Goal: Entertainment & Leisure: Browse casually

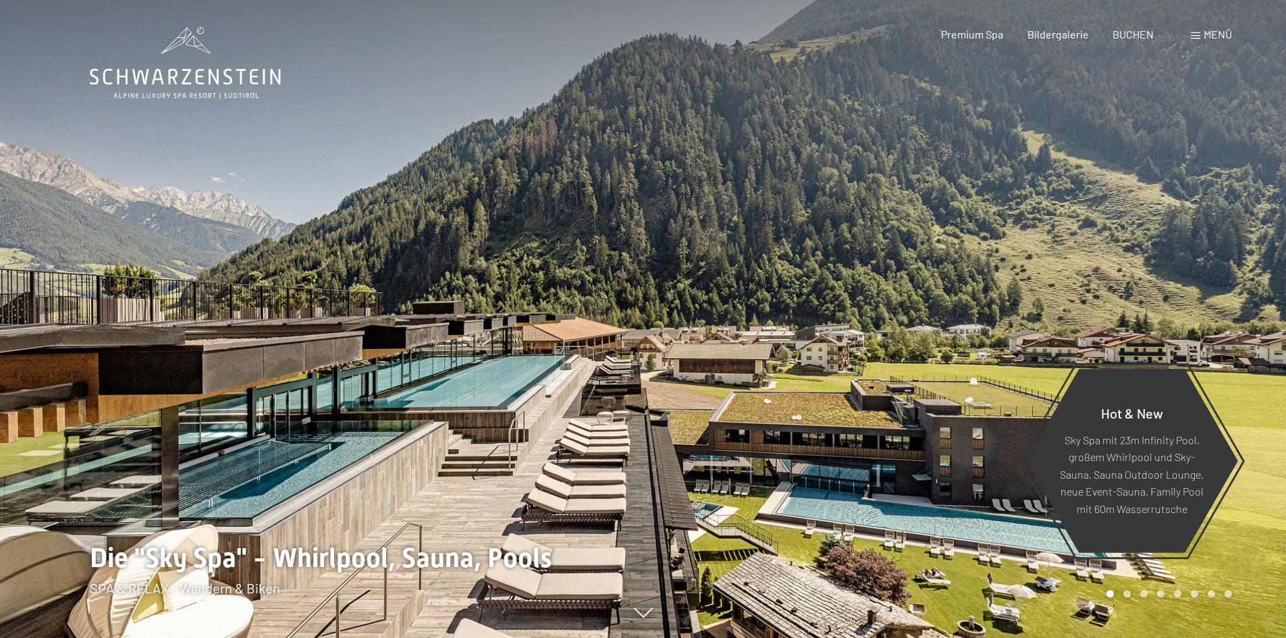
drag, startPoint x: 0, startPoint y: 0, endPoint x: 1012, endPoint y: 290, distance: 1052.4
click at [1012, 290] on div at bounding box center [964, 319] width 643 height 638
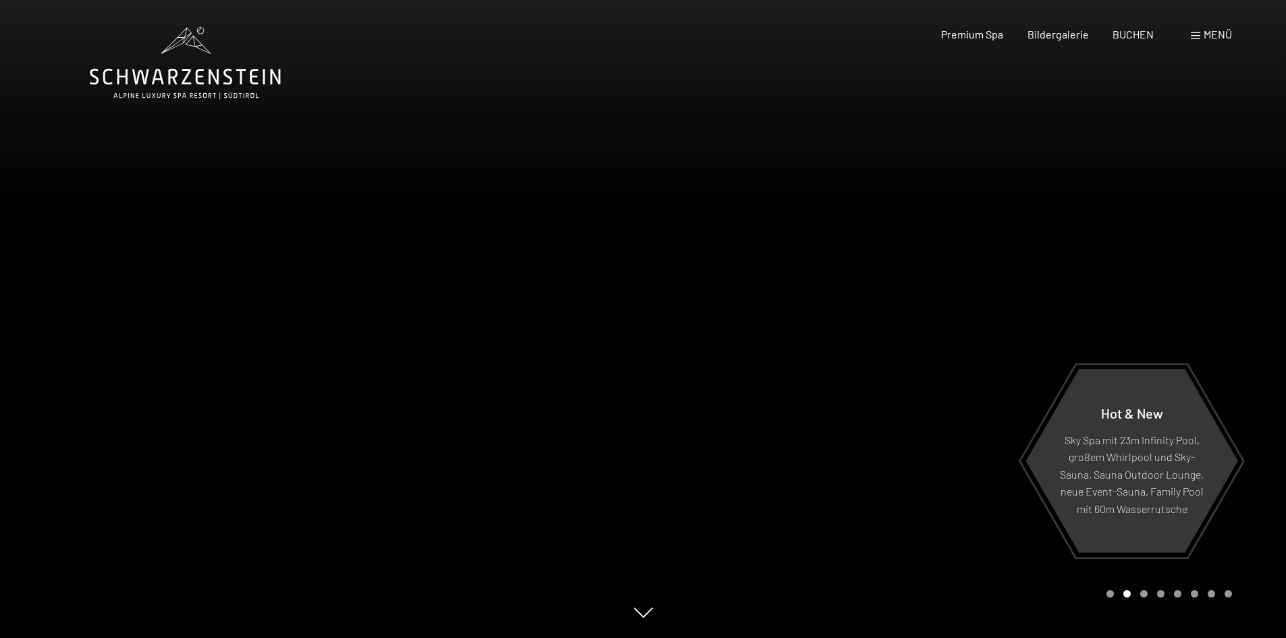
click at [1012, 290] on div at bounding box center [964, 319] width 643 height 638
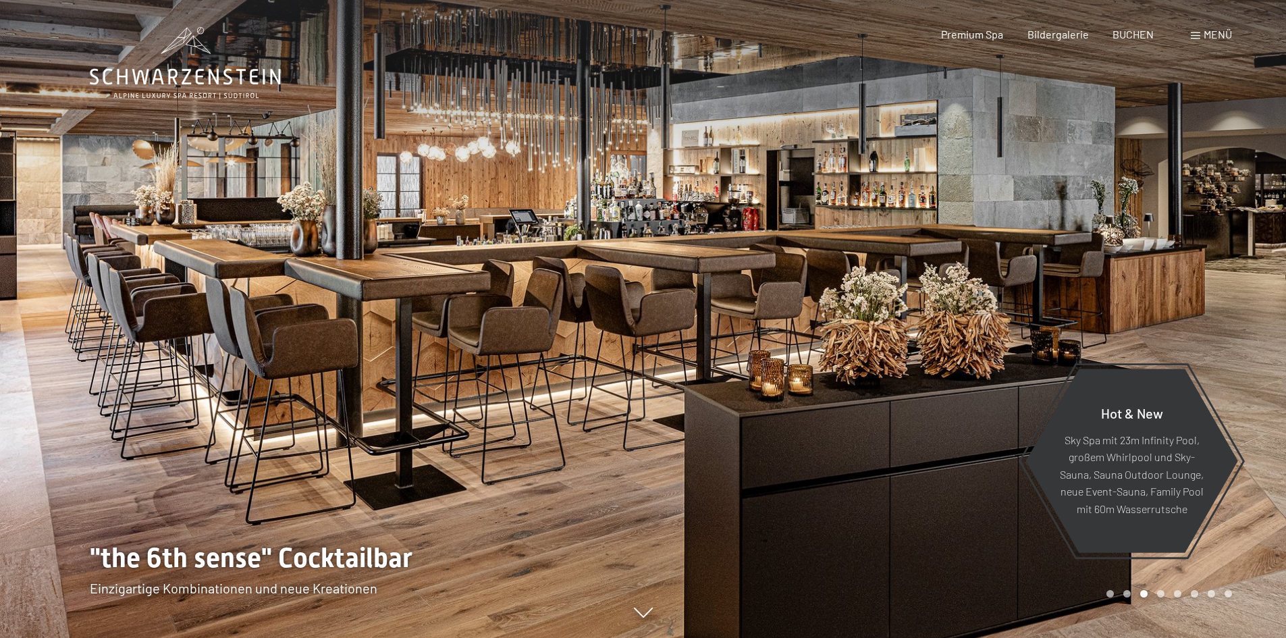
click at [1012, 290] on div at bounding box center [964, 319] width 643 height 638
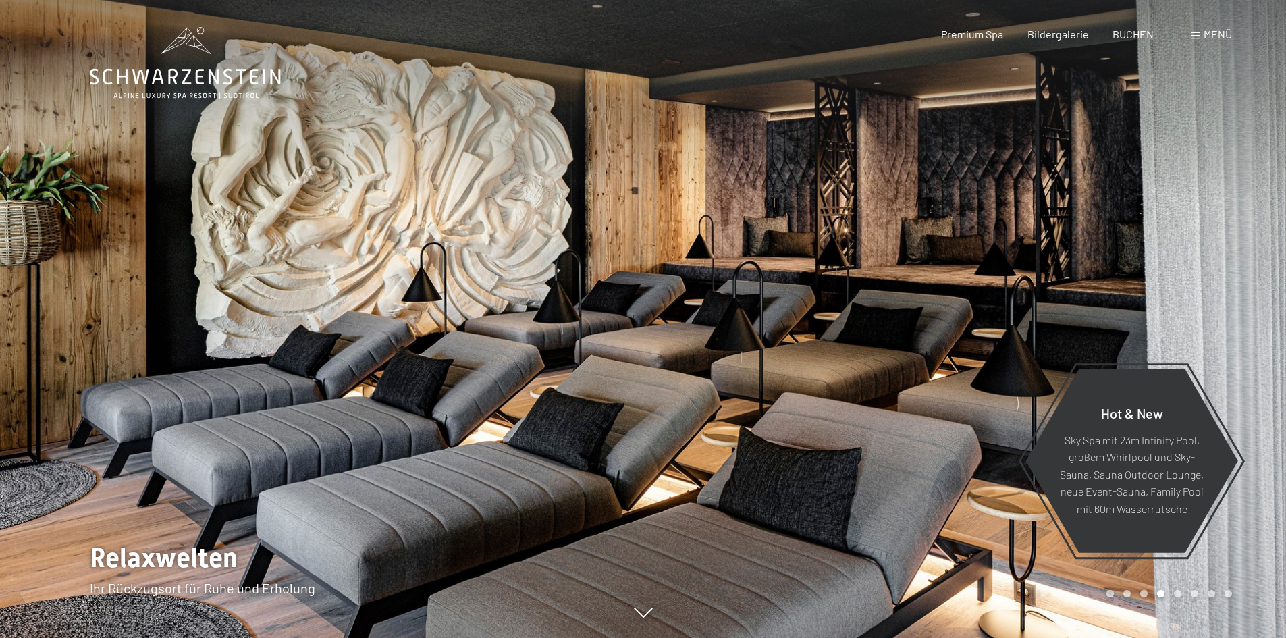
click at [1012, 290] on div at bounding box center [964, 319] width 643 height 638
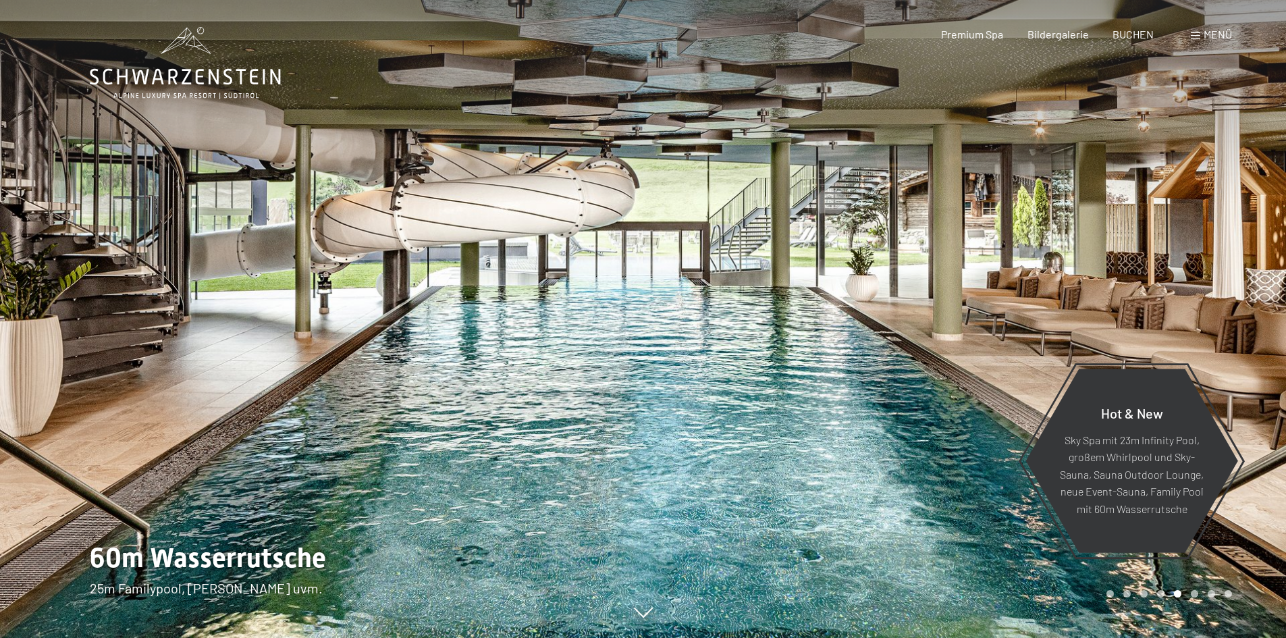
click at [1012, 290] on div at bounding box center [964, 319] width 643 height 638
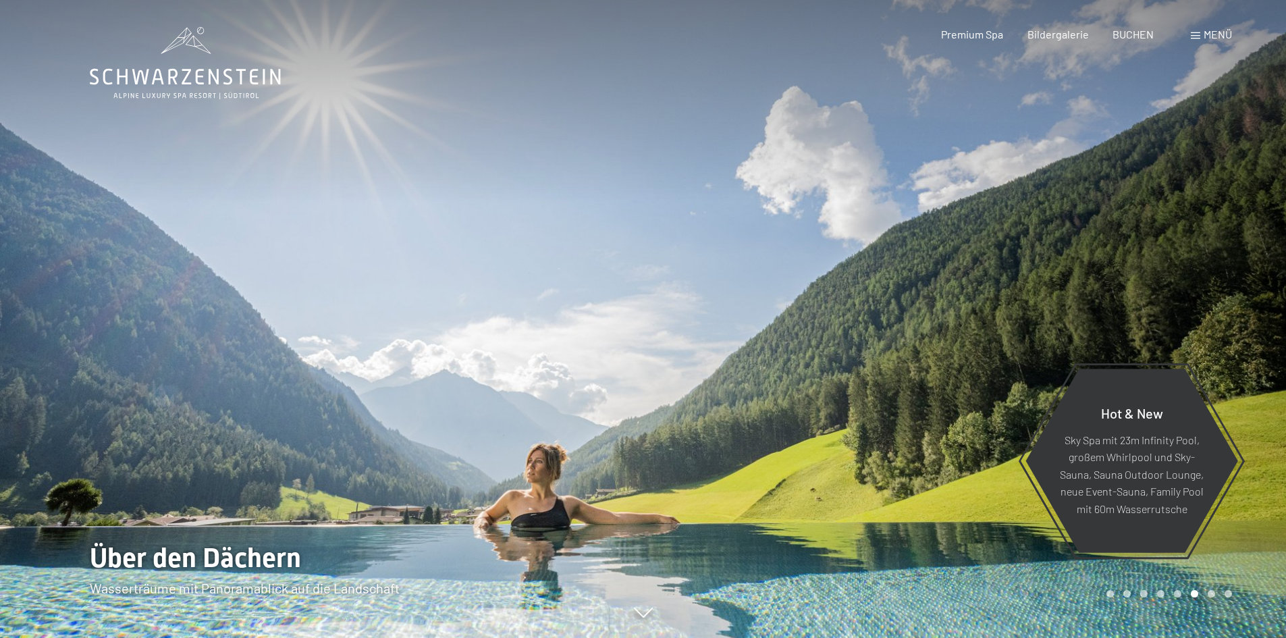
click at [1012, 290] on div at bounding box center [964, 319] width 643 height 638
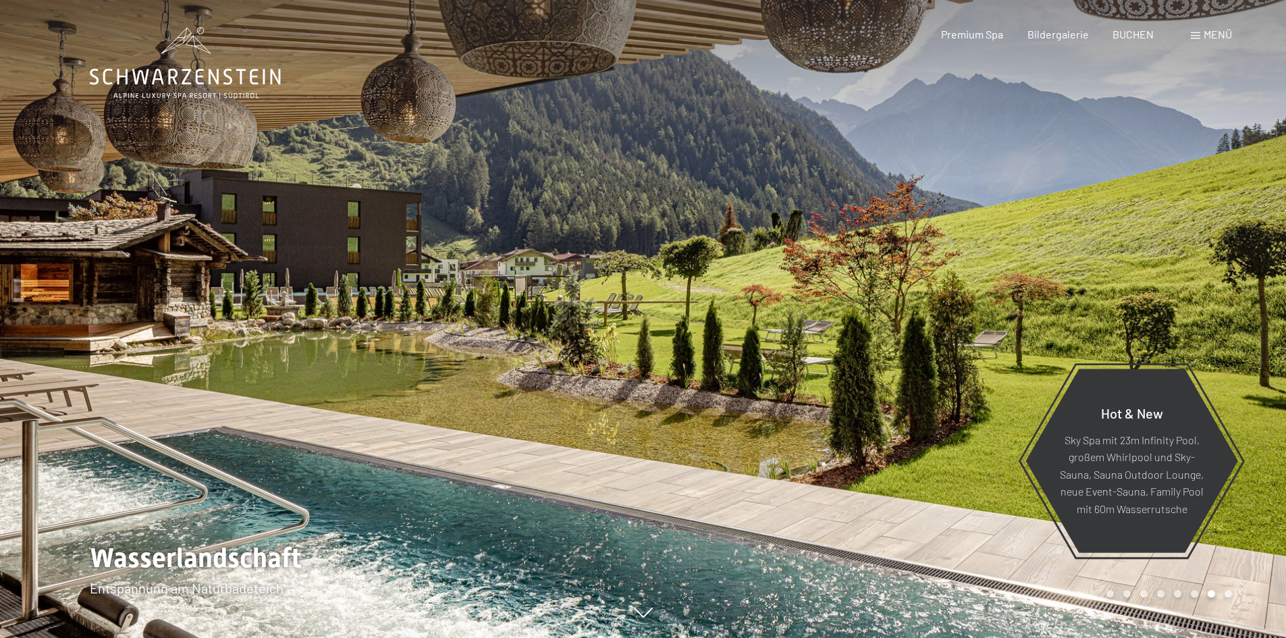
click at [1012, 290] on div at bounding box center [964, 319] width 643 height 638
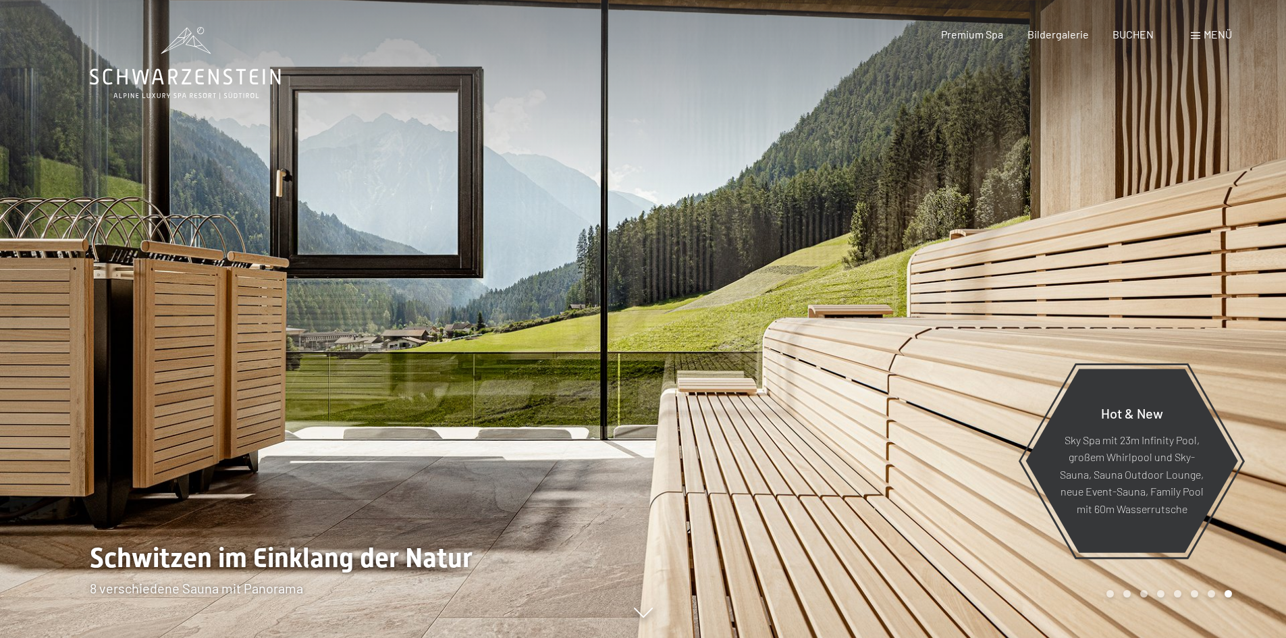
click at [1012, 290] on div at bounding box center [964, 319] width 643 height 638
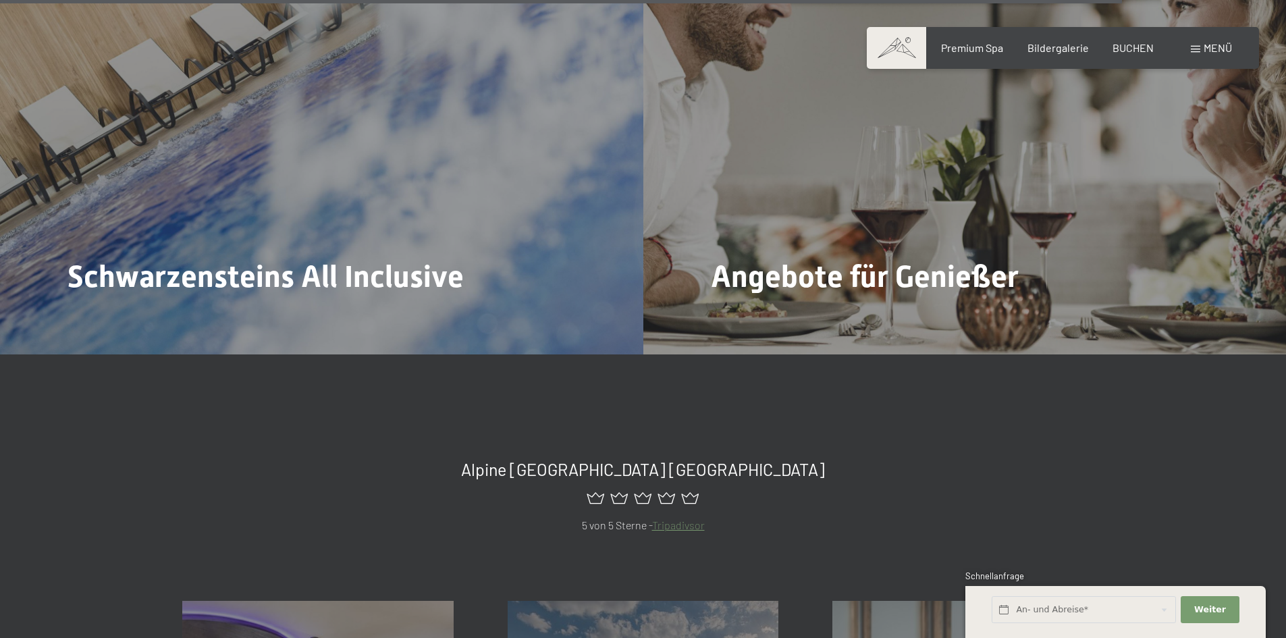
scroll to position [5796, 0]
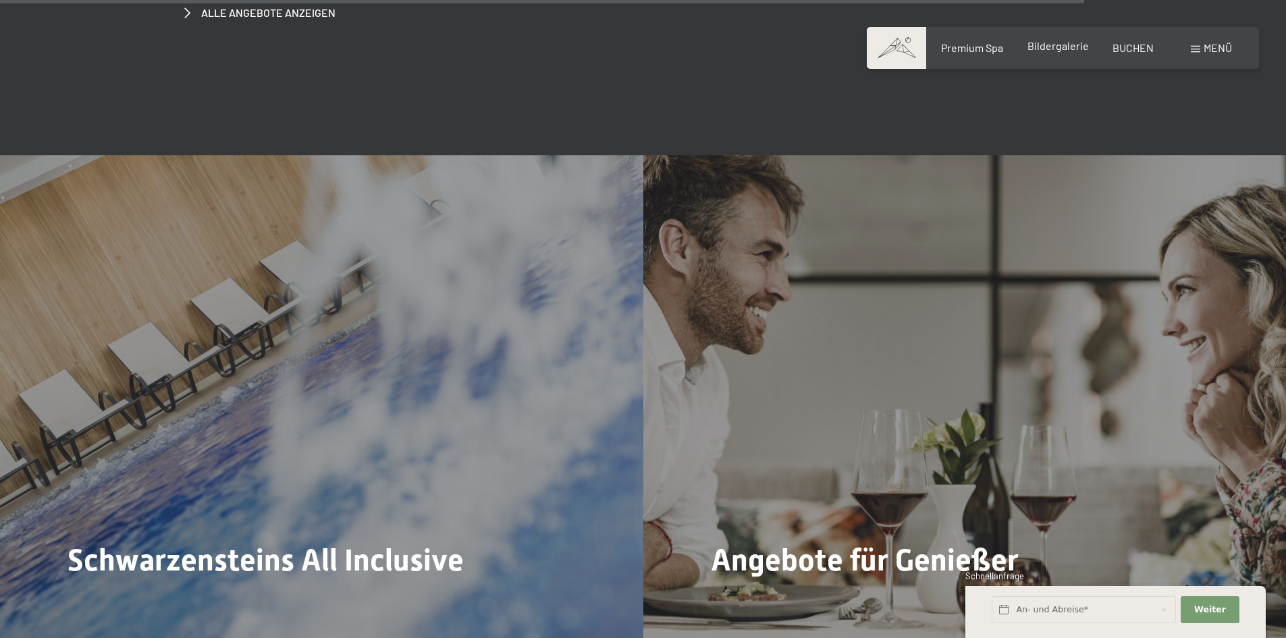
click at [1064, 50] on span "Bildergalerie" at bounding box center [1057, 45] width 61 height 13
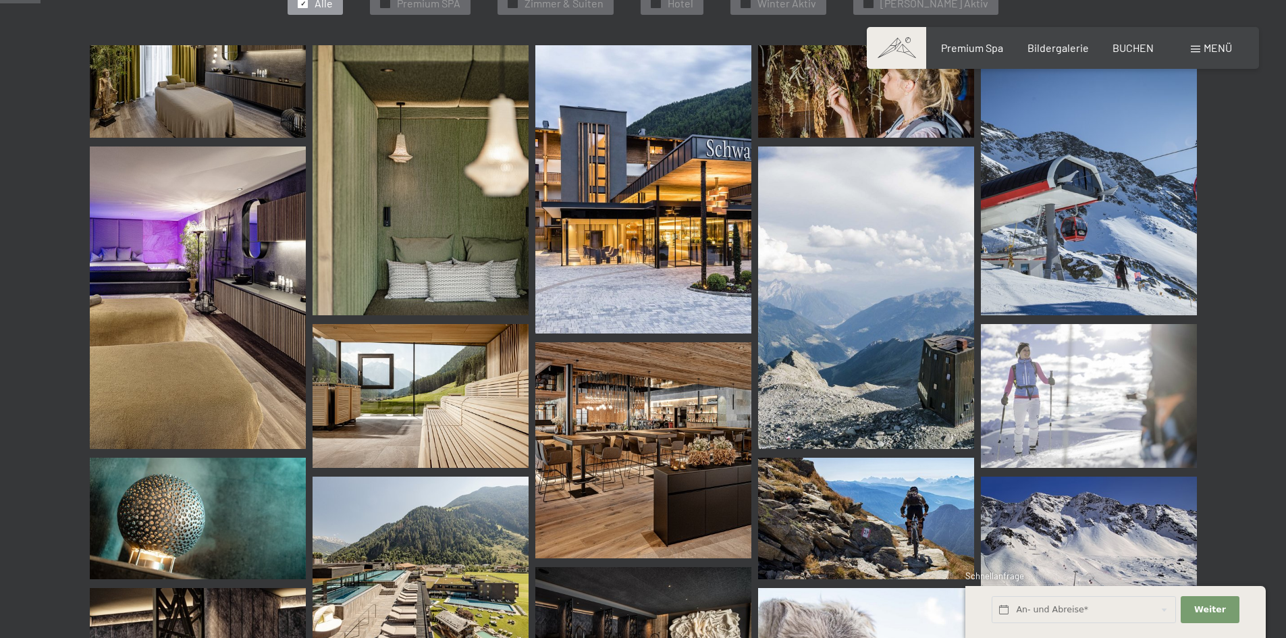
scroll to position [540, 0]
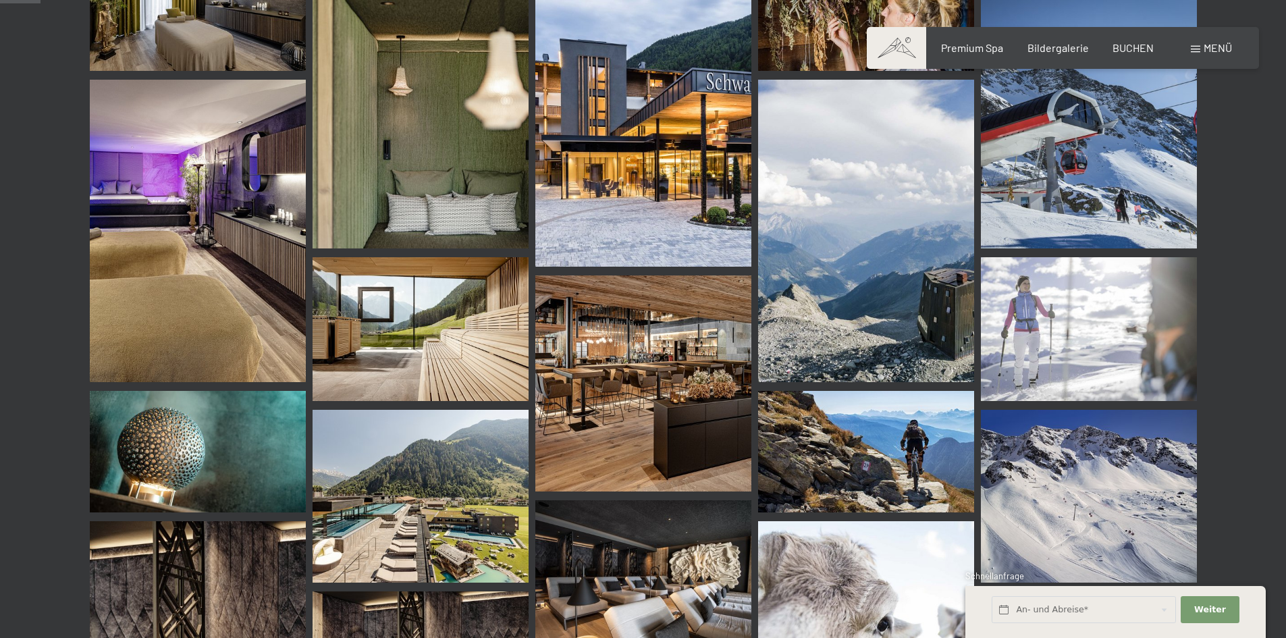
click at [190, 261] on img at bounding box center [198, 231] width 216 height 302
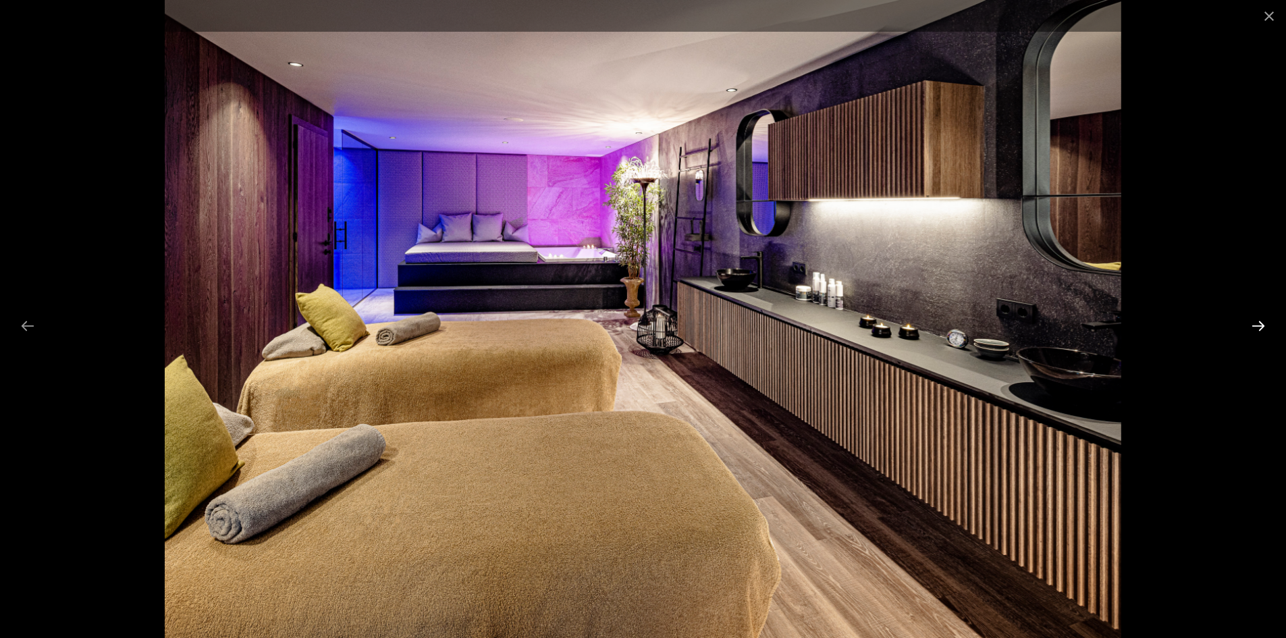
click at [1257, 319] on button "Next slide" at bounding box center [1258, 326] width 28 height 26
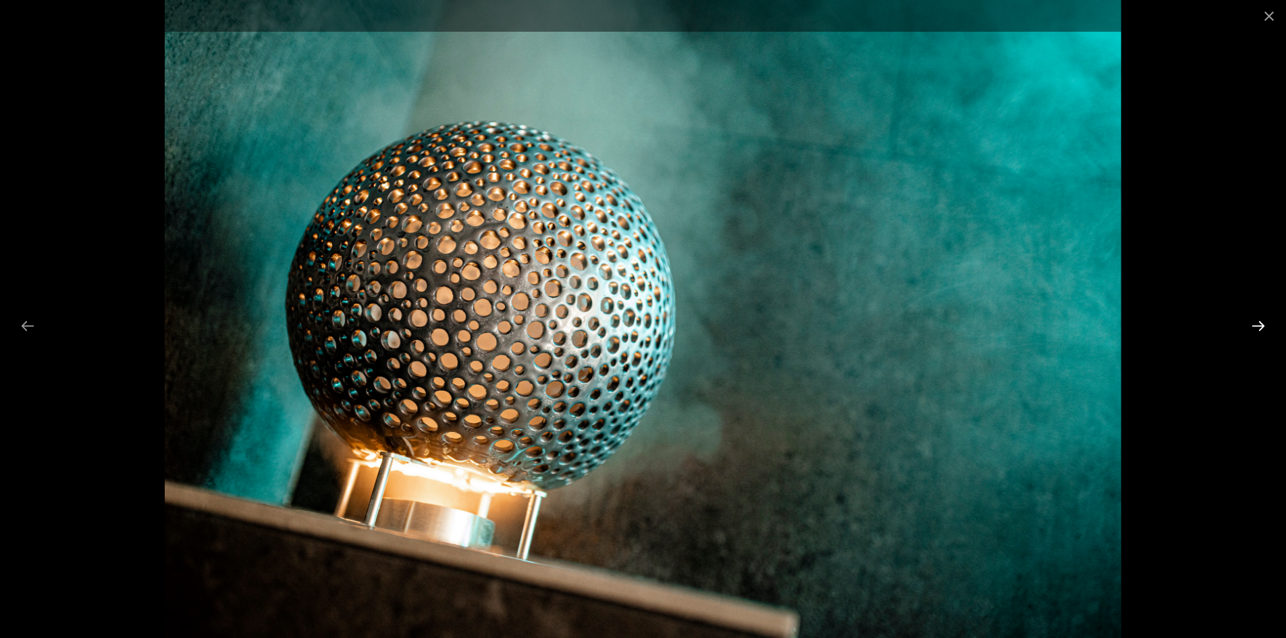
click at [1257, 319] on button "Next slide" at bounding box center [1258, 326] width 28 height 26
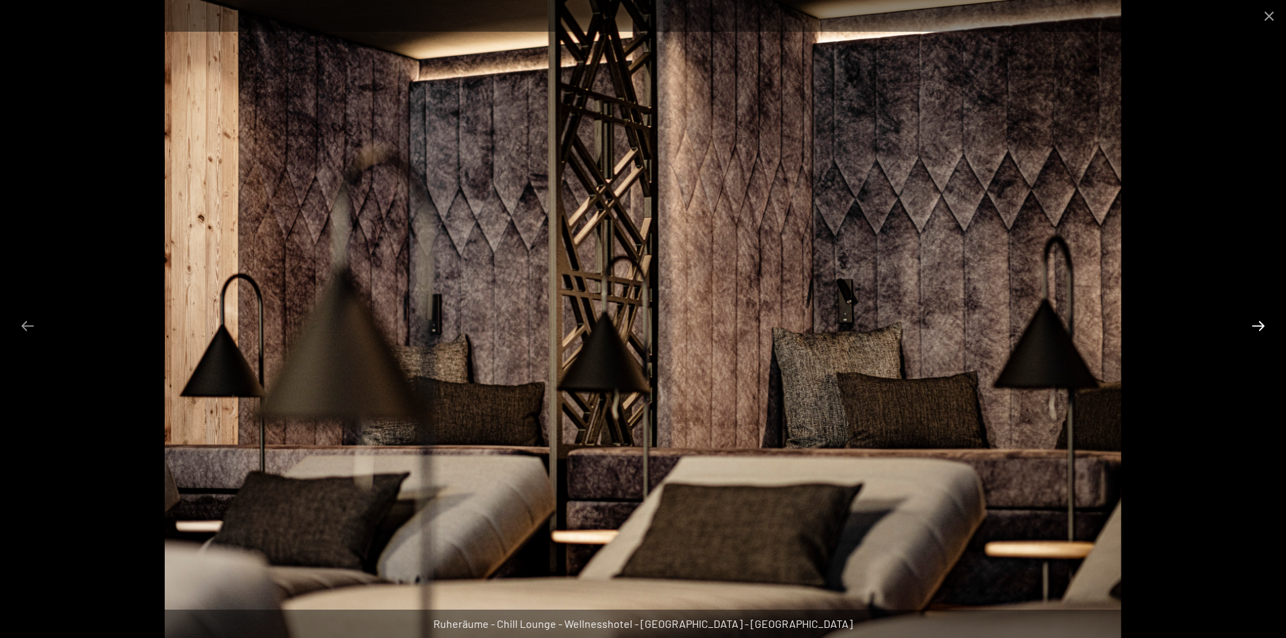
click at [1257, 319] on button "Next slide" at bounding box center [1258, 326] width 28 height 26
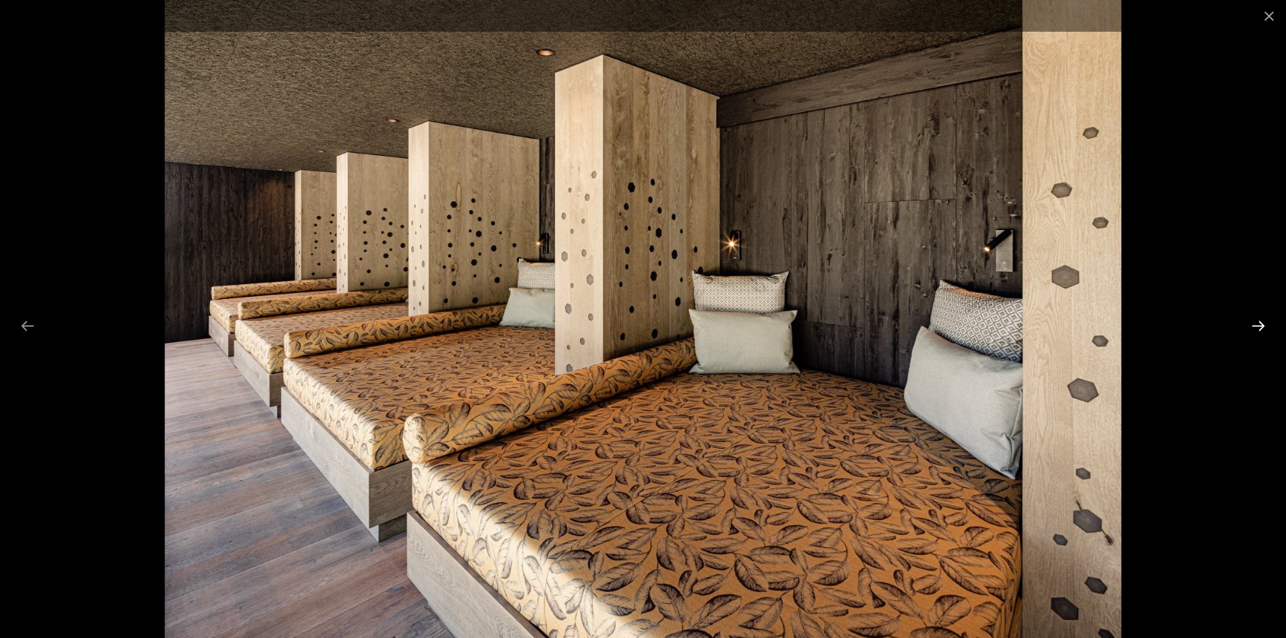
click at [1257, 319] on button "Next slide" at bounding box center [1258, 326] width 28 height 26
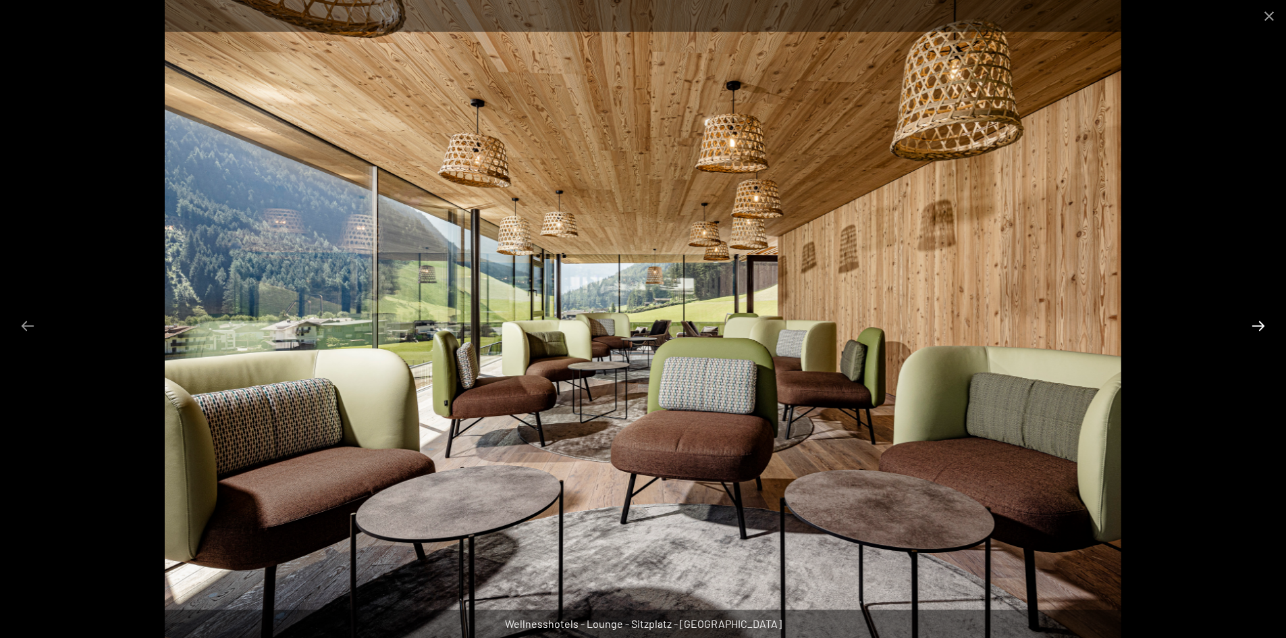
click at [1257, 319] on button "Next slide" at bounding box center [1258, 326] width 28 height 26
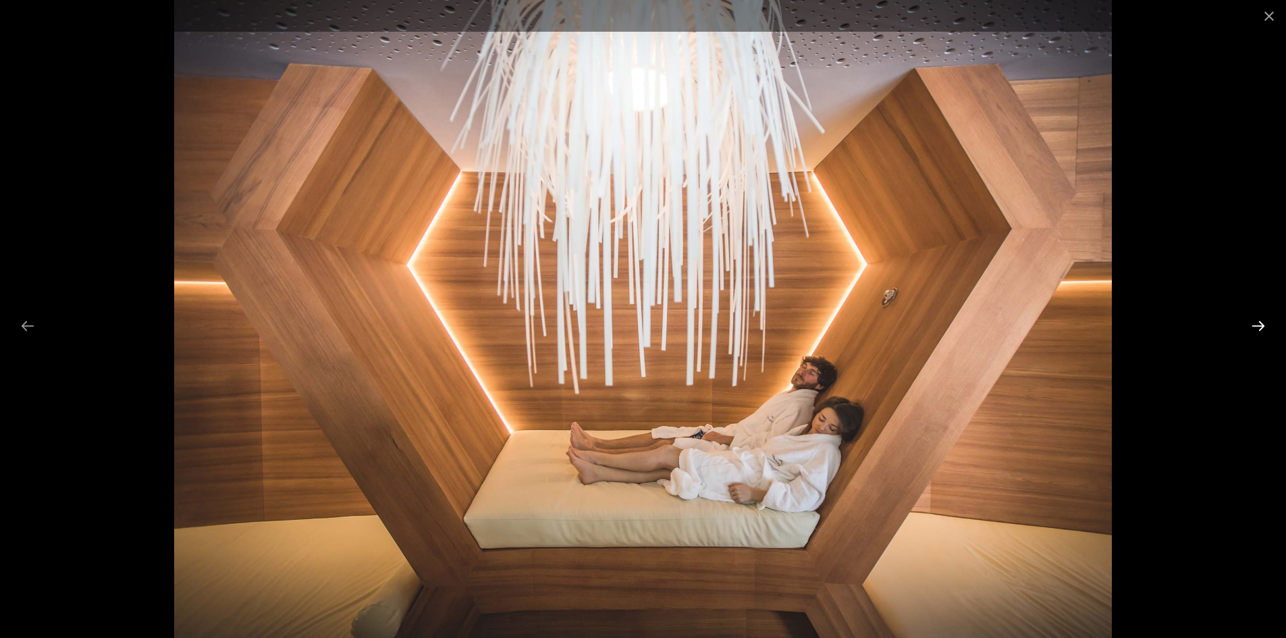
click at [1257, 319] on button "Next slide" at bounding box center [1258, 326] width 28 height 26
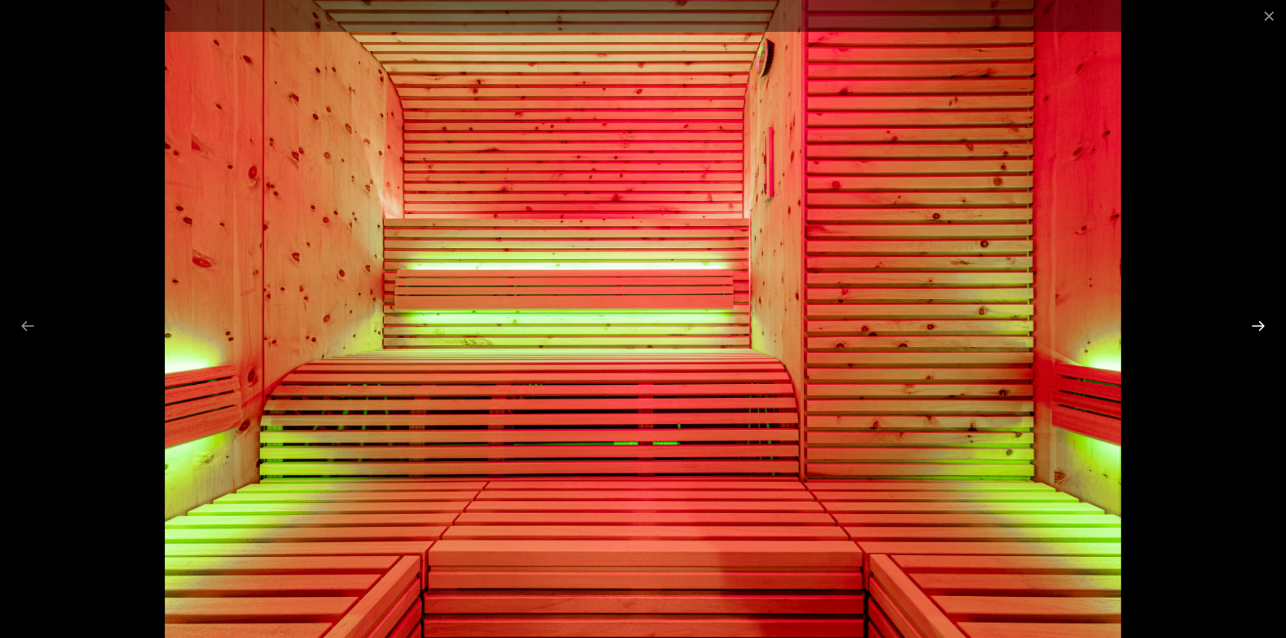
click at [1257, 319] on button "Next slide" at bounding box center [1258, 326] width 28 height 26
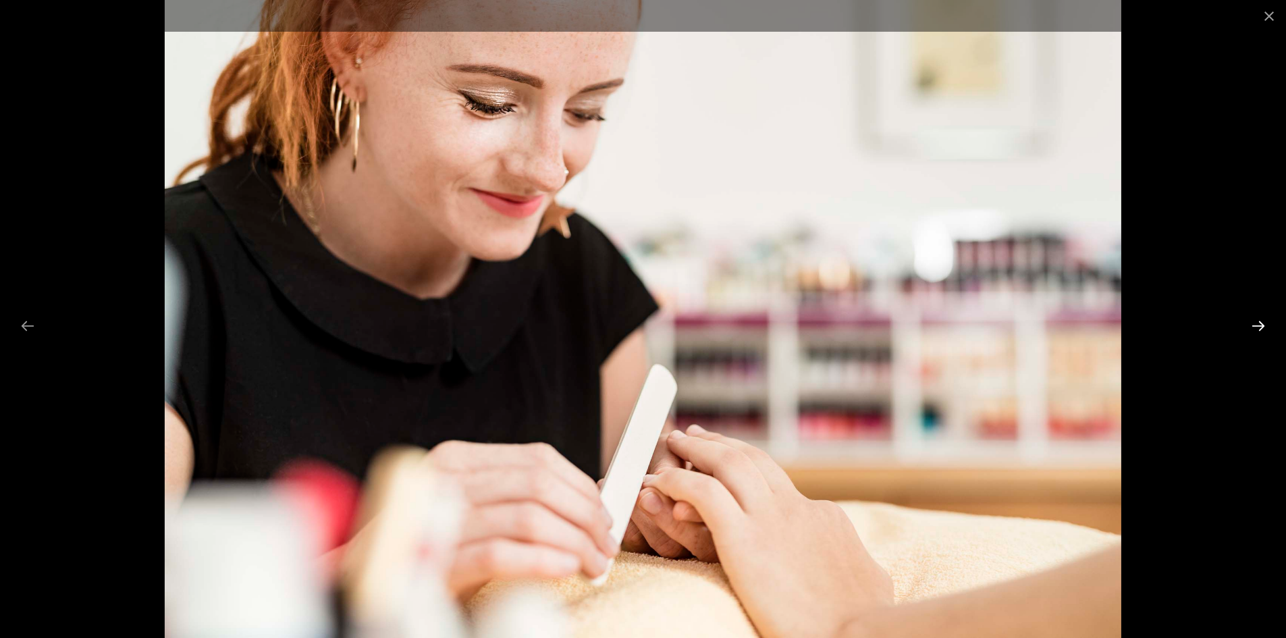
click at [1257, 319] on button "Next slide" at bounding box center [1258, 326] width 28 height 26
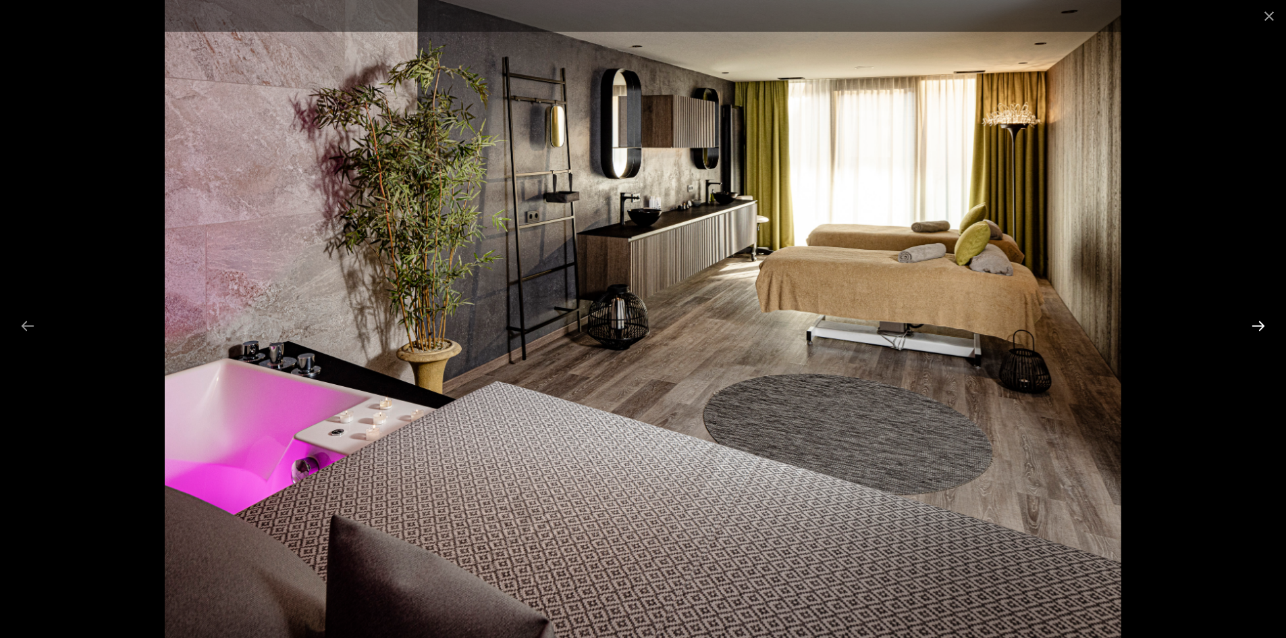
click at [1257, 319] on button "Next slide" at bounding box center [1258, 326] width 28 height 26
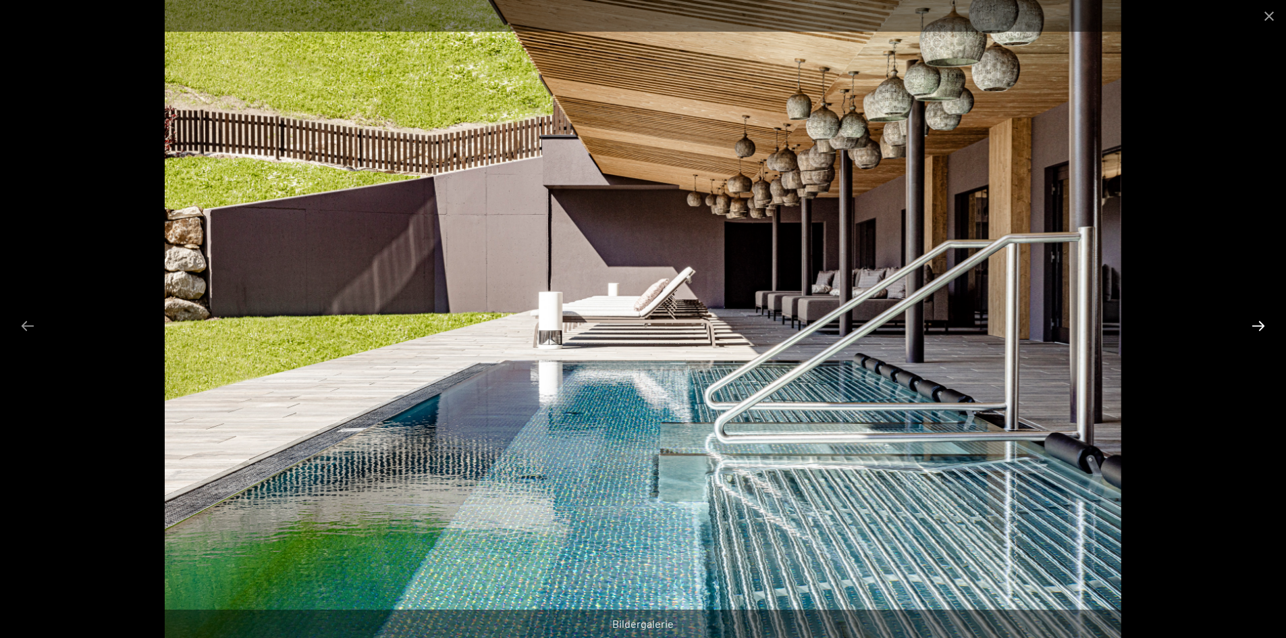
click at [1257, 319] on button "Next slide" at bounding box center [1258, 326] width 28 height 26
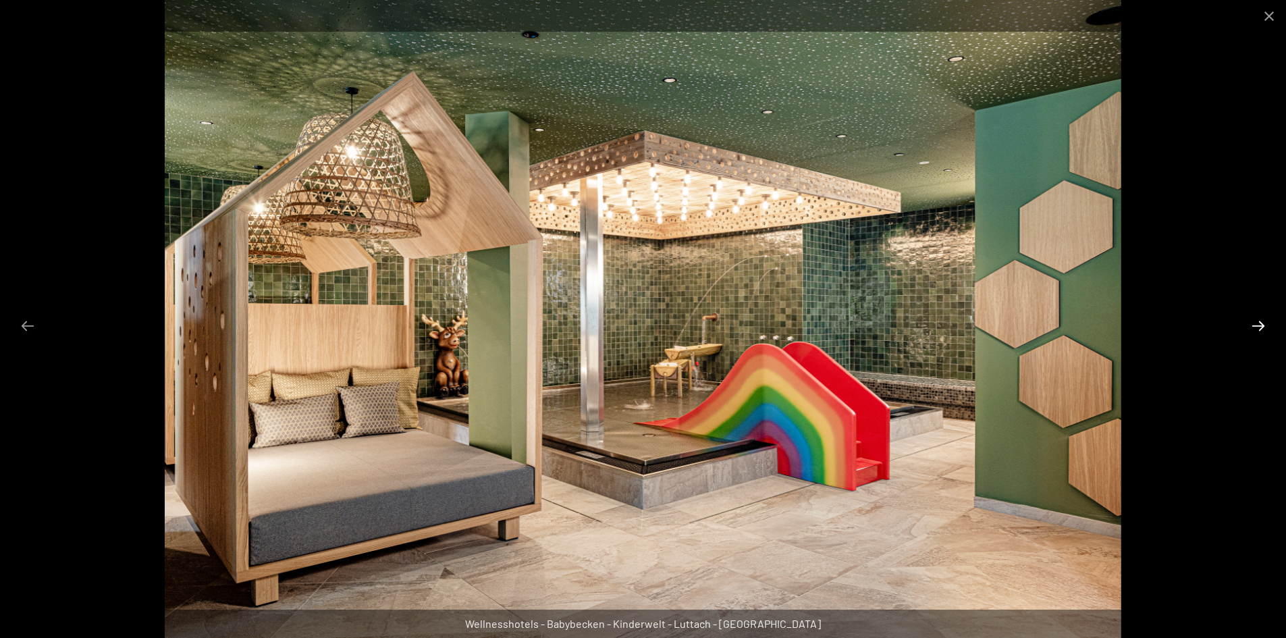
click at [1257, 319] on button "Next slide" at bounding box center [1258, 326] width 28 height 26
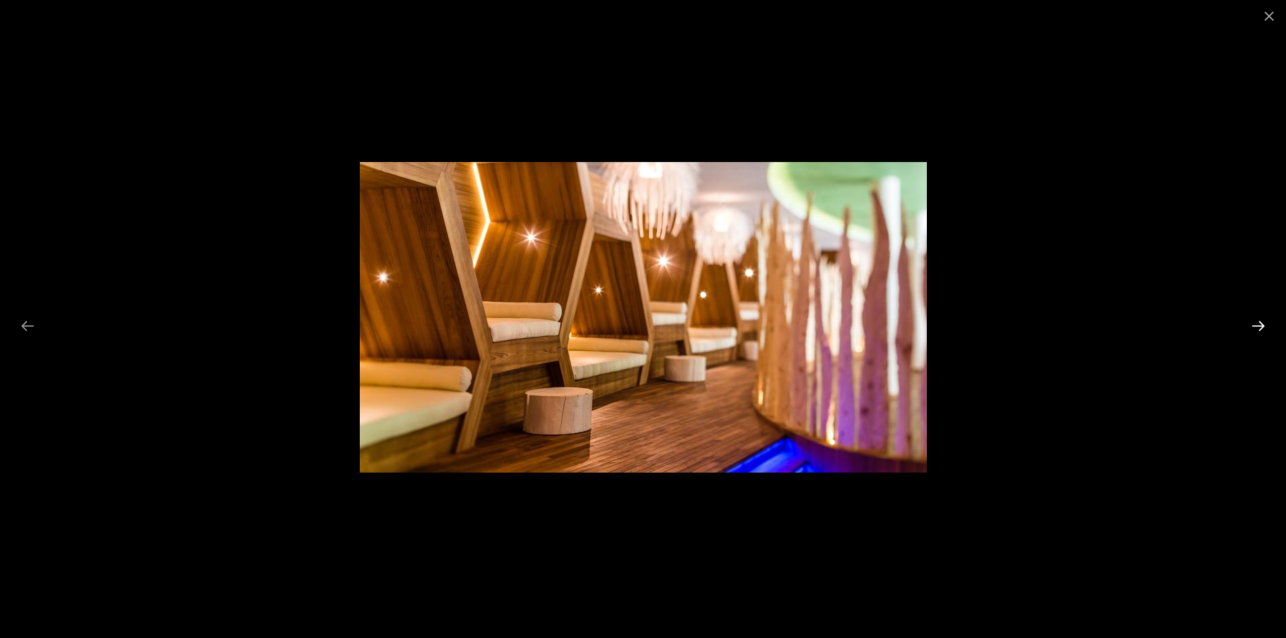
click at [1257, 319] on button "Next slide" at bounding box center [1258, 326] width 28 height 26
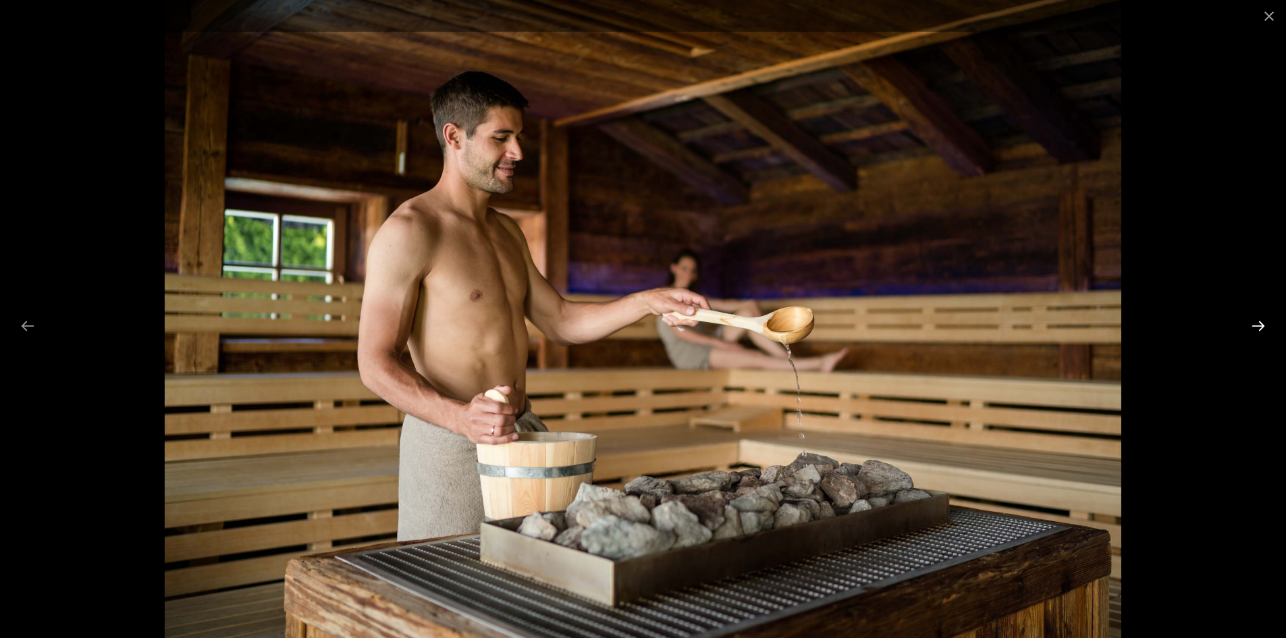
click at [1257, 319] on button "Next slide" at bounding box center [1258, 326] width 28 height 26
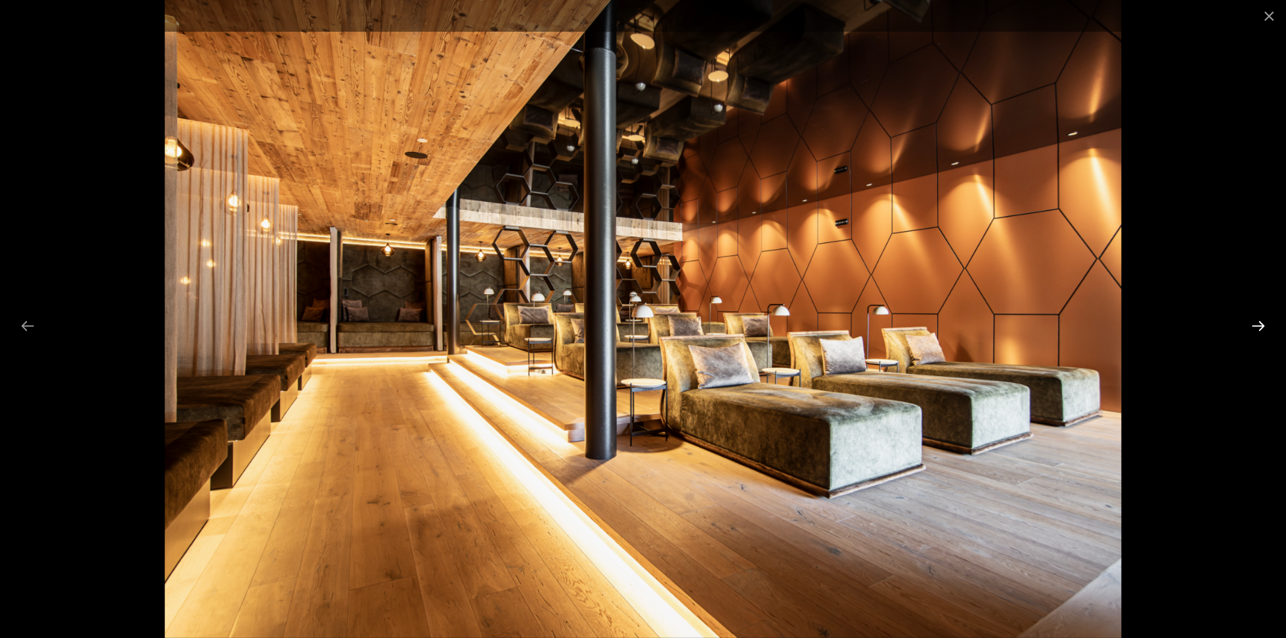
click at [1257, 319] on button "Next slide" at bounding box center [1258, 326] width 28 height 26
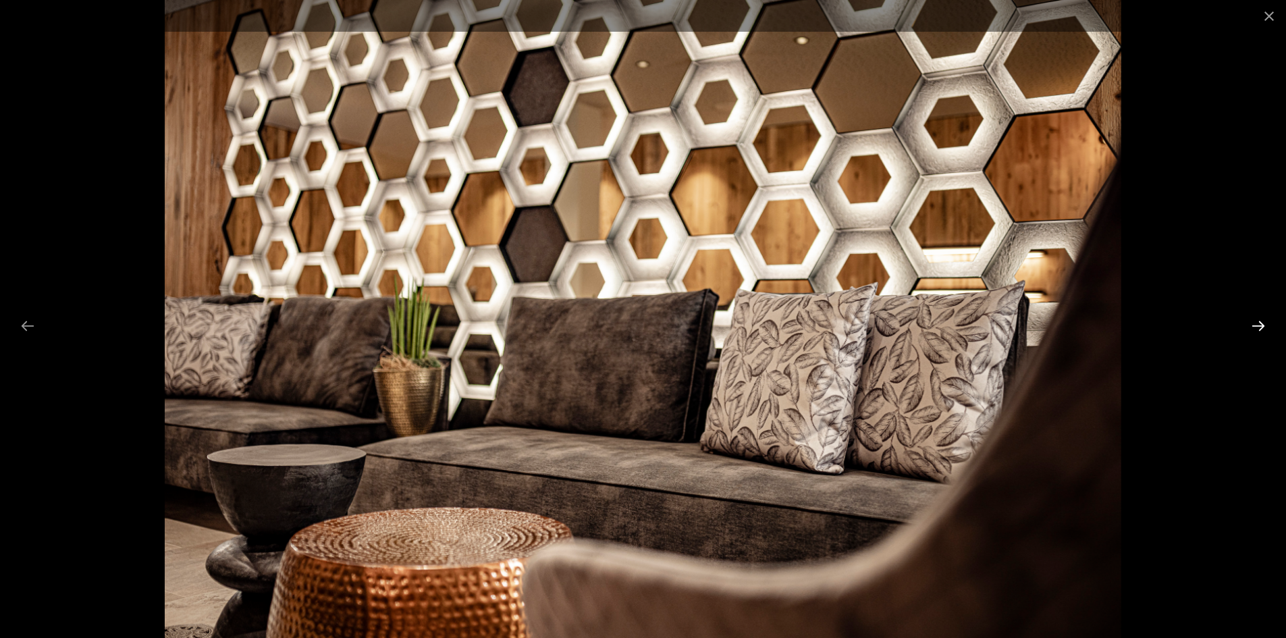
click at [1257, 319] on button "Next slide" at bounding box center [1258, 326] width 28 height 26
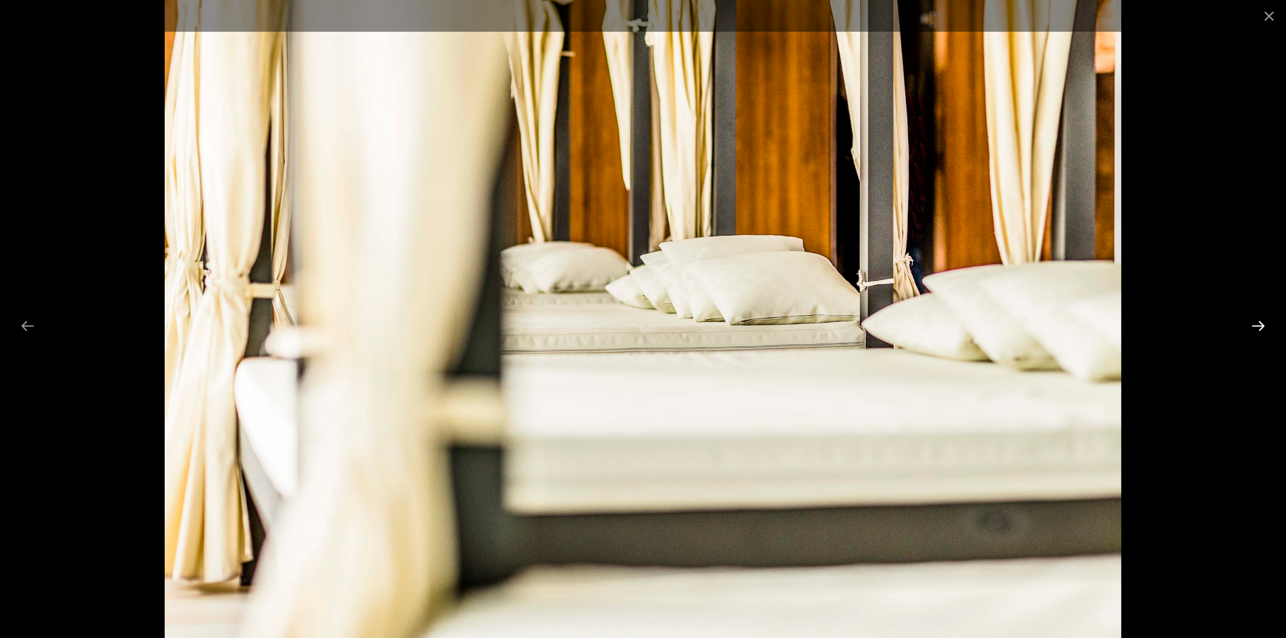
click at [1257, 319] on button "Next slide" at bounding box center [1258, 326] width 28 height 26
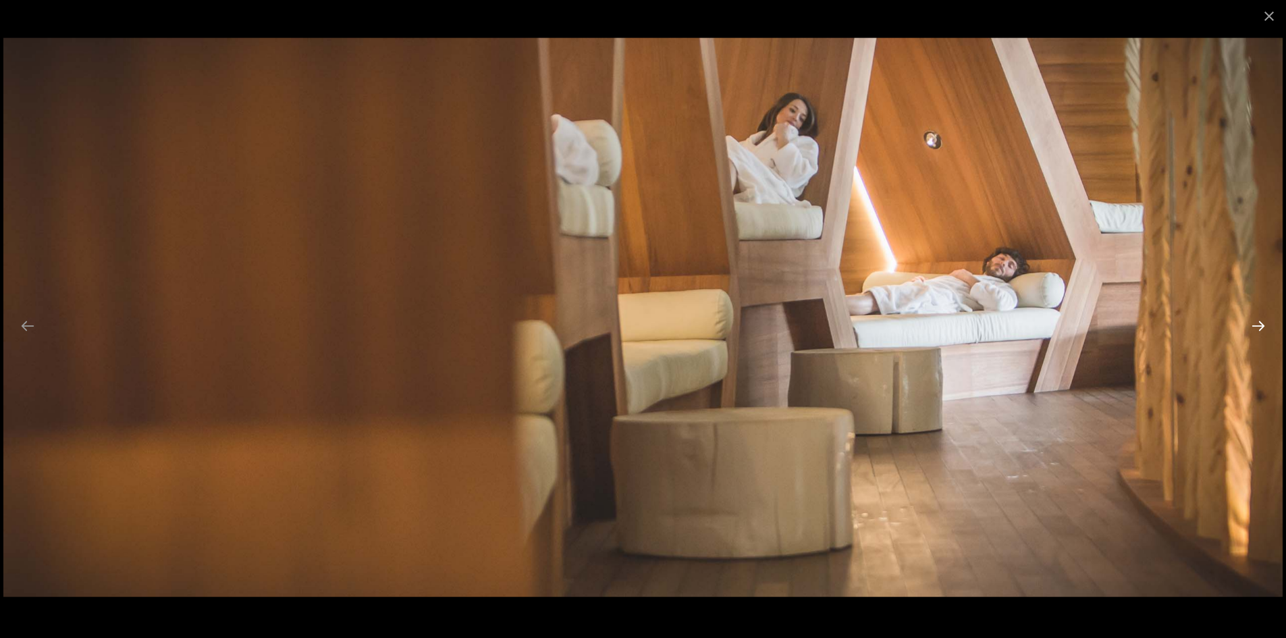
click at [1257, 319] on button "Next slide" at bounding box center [1258, 326] width 28 height 26
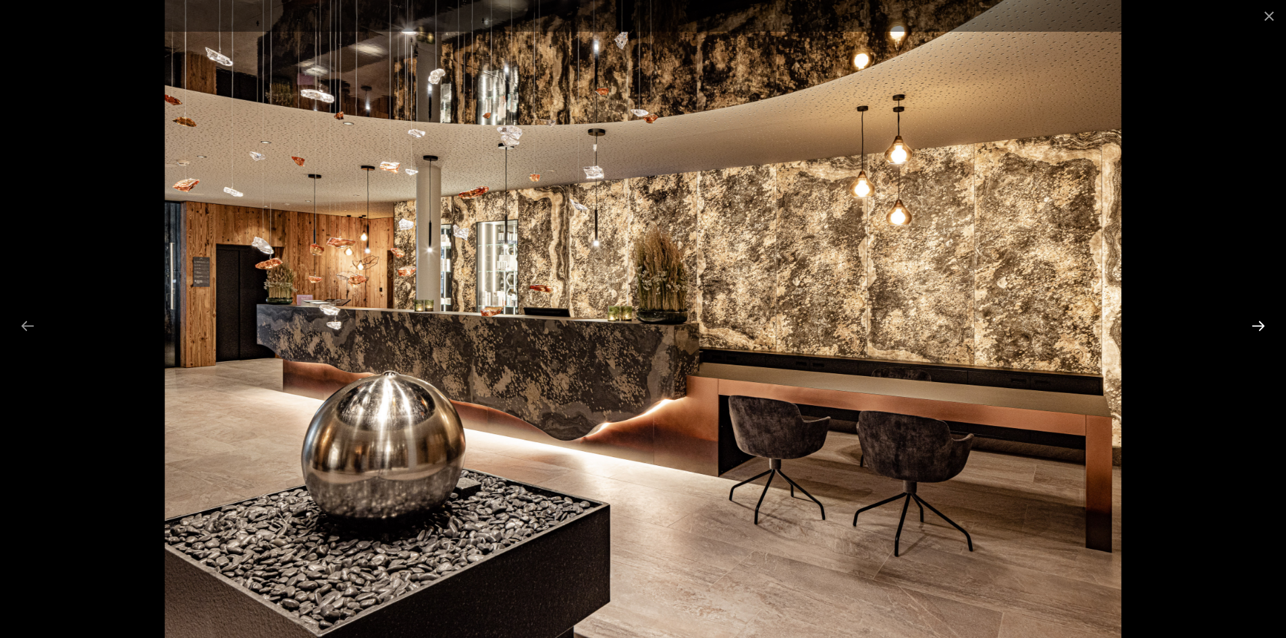
click at [1257, 319] on button "Next slide" at bounding box center [1258, 326] width 28 height 26
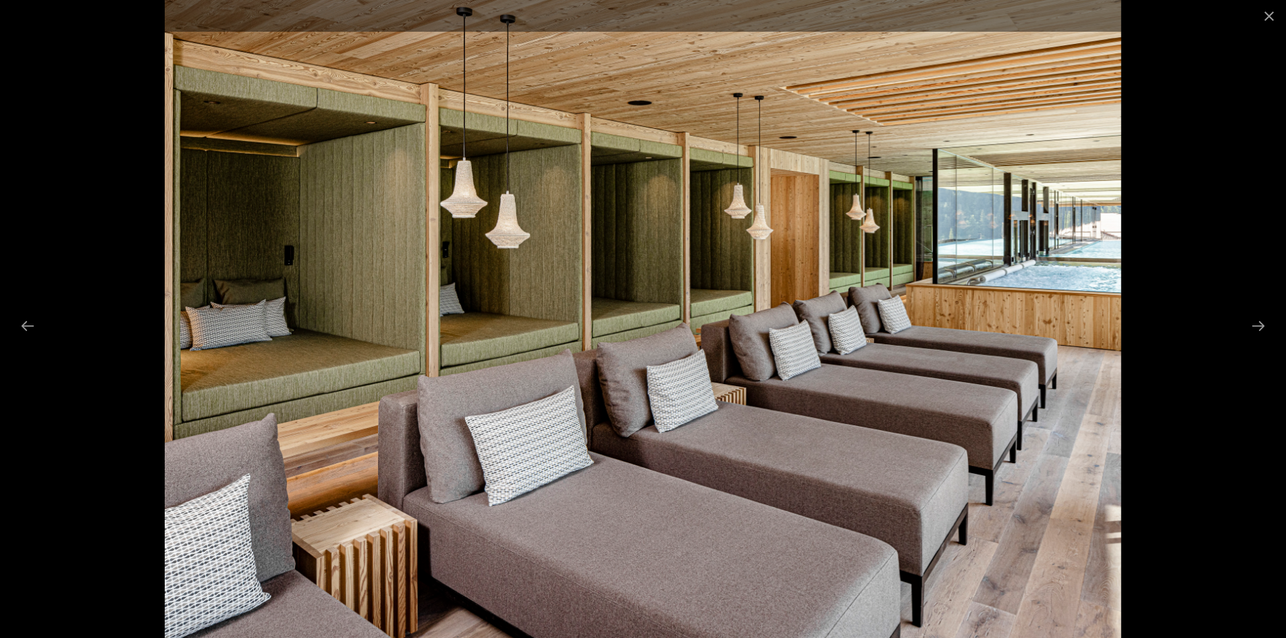
drag, startPoint x: 1257, startPoint y: 319, endPoint x: 1218, endPoint y: 248, distance: 80.6
click at [1218, 248] on div at bounding box center [643, 319] width 1286 height 638
